Goal: Register for event/course

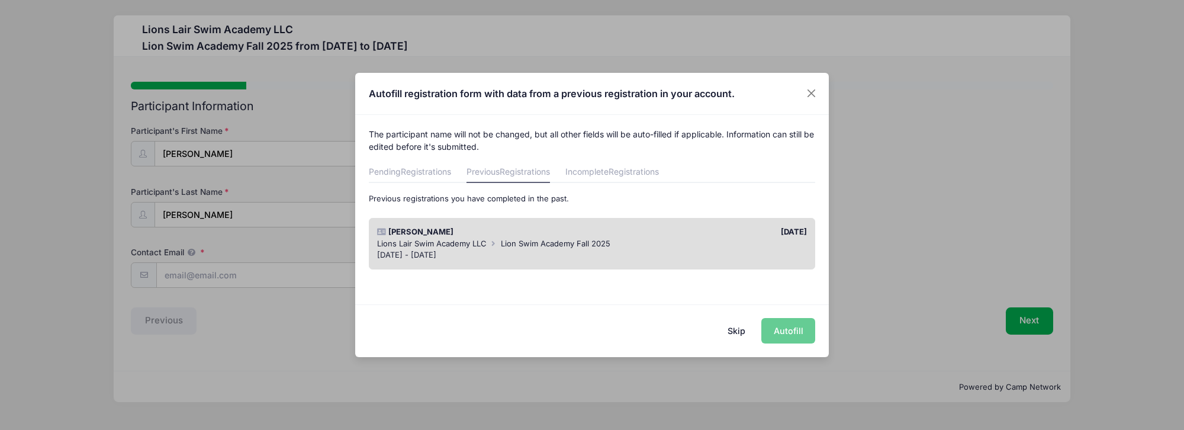
click at [750, 243] on div "Lions Lair Swim Academy LLC [GEOGRAPHIC_DATA] Fall 2025" at bounding box center [592, 244] width 430 height 12
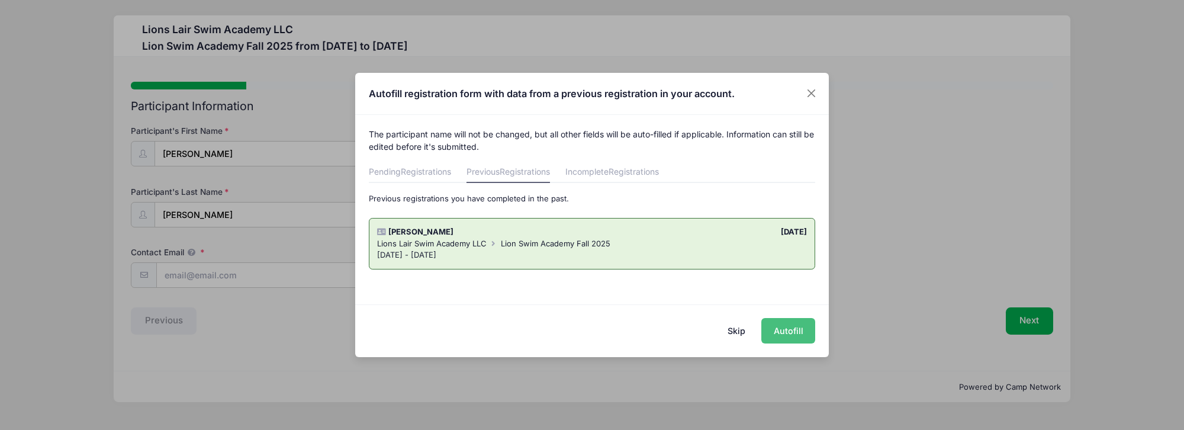
click at [785, 333] on button "Autofill" at bounding box center [788, 330] width 54 height 25
type input "[EMAIL_ADDRESS][DOMAIN_NAME]"
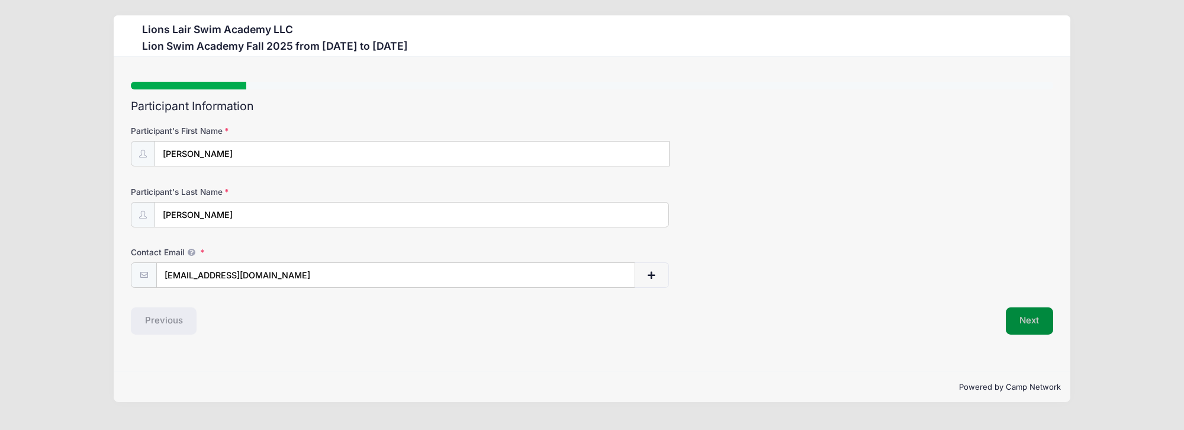
click at [1038, 327] on button "Next" at bounding box center [1030, 320] width 48 height 27
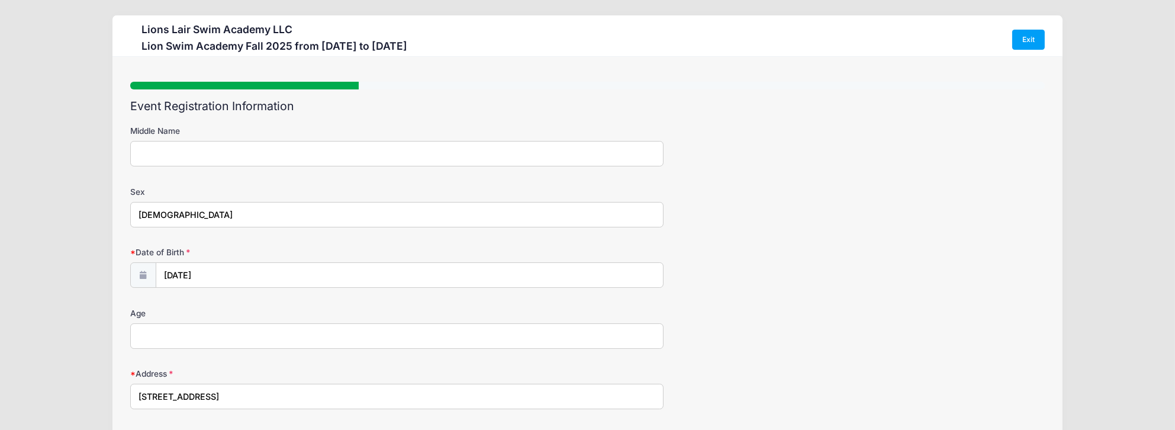
click at [262, 216] on input "[DEMOGRAPHIC_DATA]" at bounding box center [397, 214] width 534 height 25
drag, startPoint x: 207, startPoint y: 213, endPoint x: 69, endPoint y: 203, distance: 138.3
type input "[DEMOGRAPHIC_DATA]"
type input "2015"
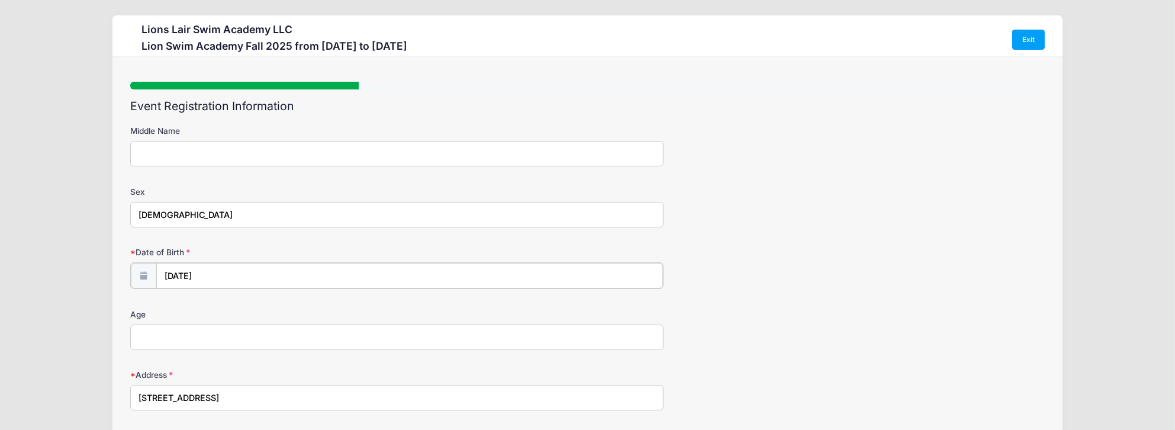
click at [188, 275] on input "[DATE]" at bounding box center [409, 275] width 507 height 25
select select "5"
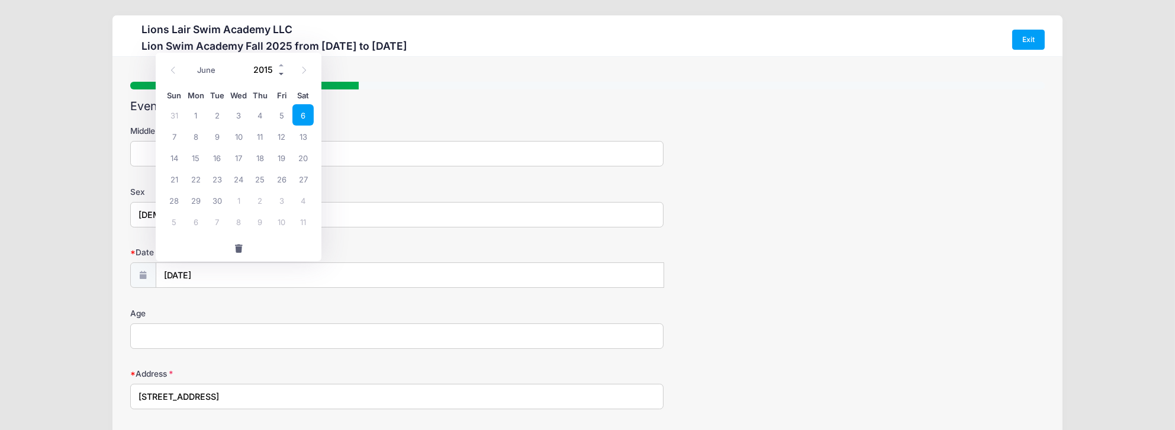
click at [281, 75] on span at bounding box center [282, 74] width 8 height 9
click at [283, 65] on span at bounding box center [282, 65] width 8 height 9
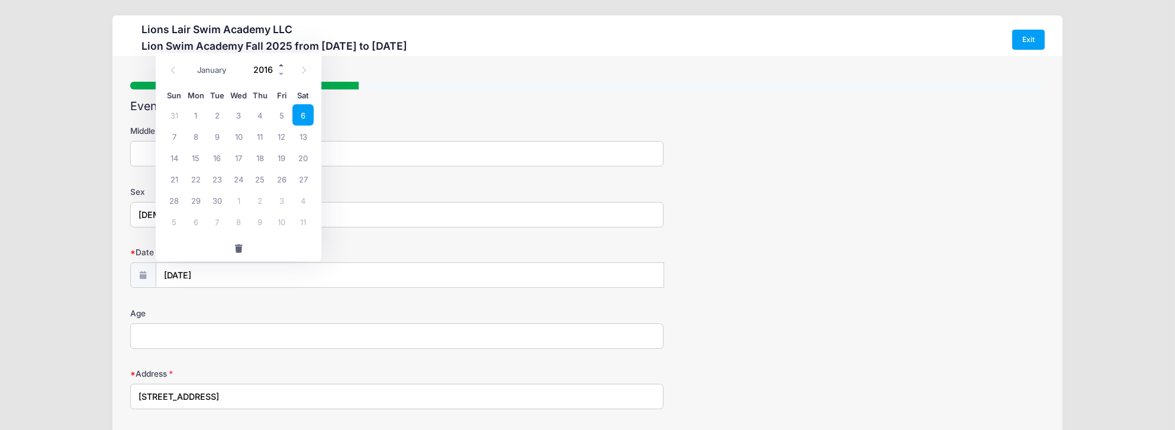
click at [283, 65] on span at bounding box center [282, 65] width 8 height 9
click at [281, 76] on span at bounding box center [282, 74] width 8 height 9
type input "2018"
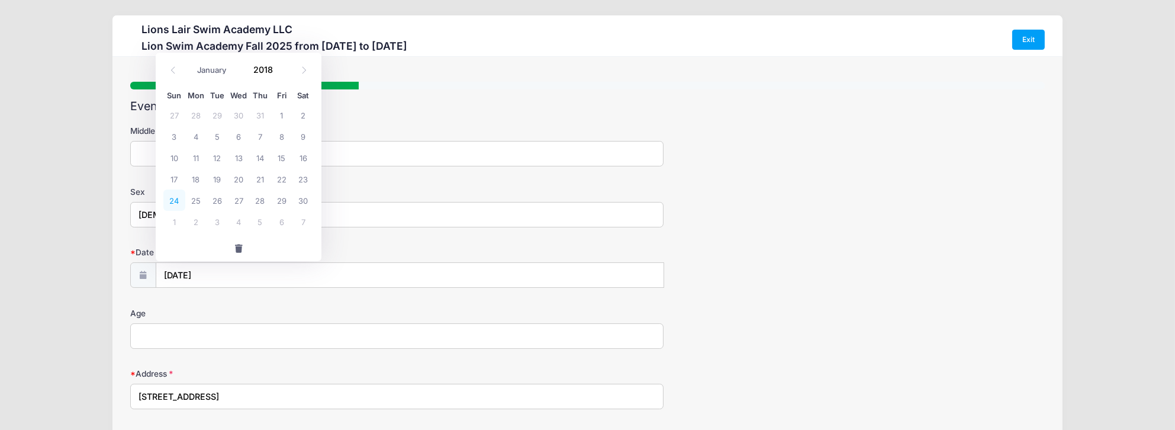
click at [177, 198] on span "24" at bounding box center [173, 199] width 21 height 21
type input "[DATE]"
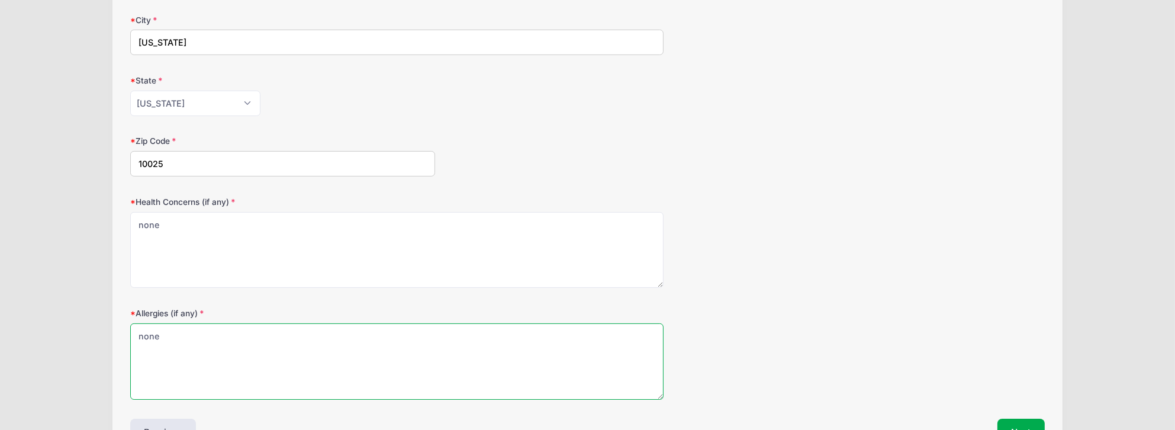
scroll to position [413, 0]
drag, startPoint x: 179, startPoint y: 339, endPoint x: 68, endPoint y: 324, distance: 112.9
click at [68, 324] on div "Lions Lair Swim Academy LLC [GEOGRAPHIC_DATA] Fall 2025 from [DATE] to [DATE] E…" at bounding box center [588, 48] width 1140 height 923
click at [137, 335] on textarea "none" at bounding box center [397, 362] width 534 height 76
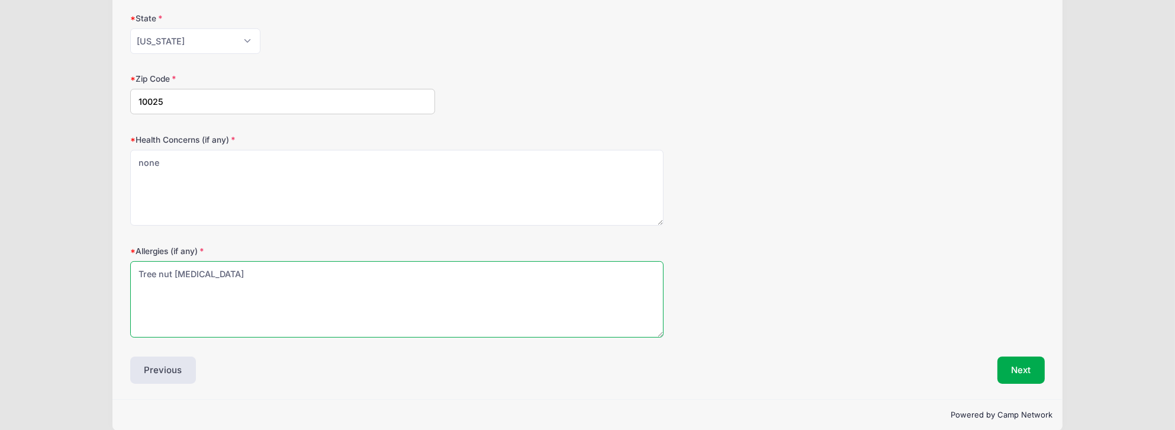
scroll to position [489, 0]
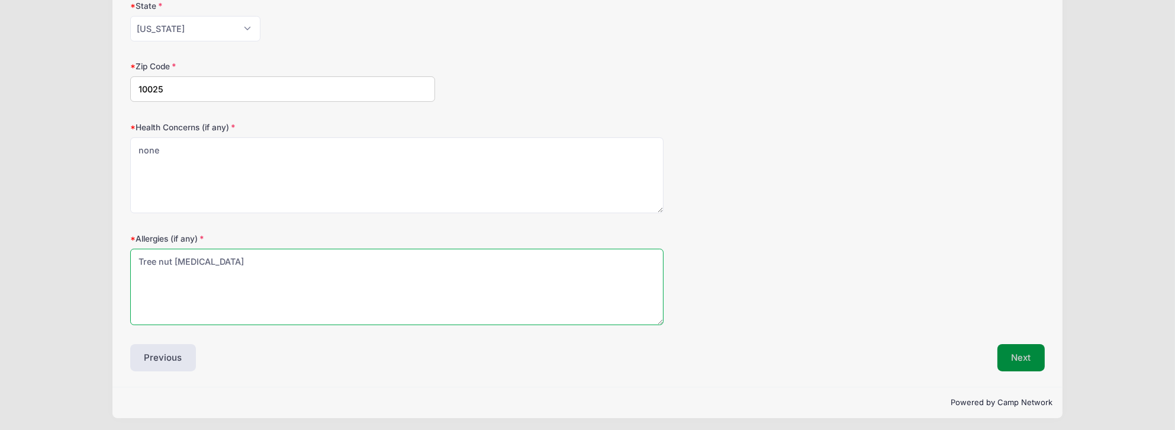
type textarea "Tree nut [MEDICAL_DATA]"
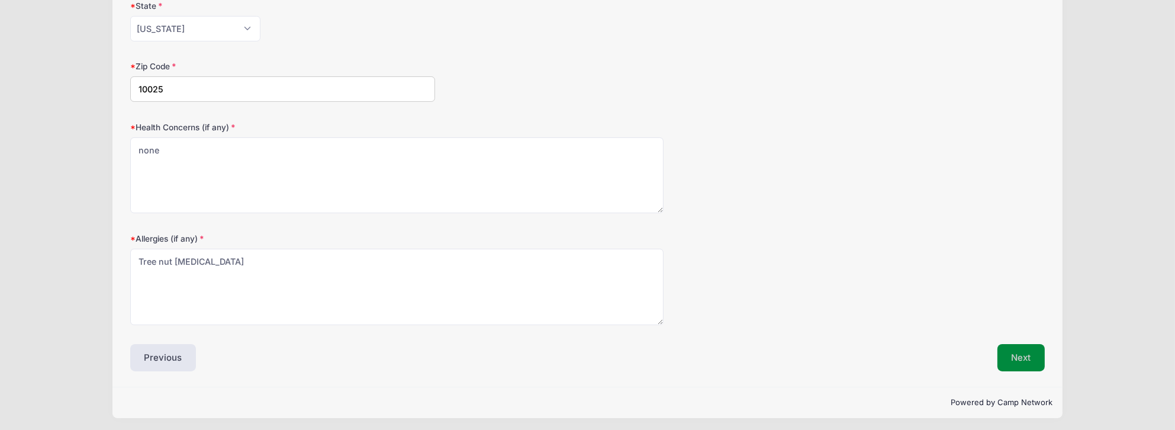
drag, startPoint x: 1032, startPoint y: 358, endPoint x: 965, endPoint y: 339, distance: 68.8
click at [1031, 358] on button "Next" at bounding box center [1022, 357] width 48 height 27
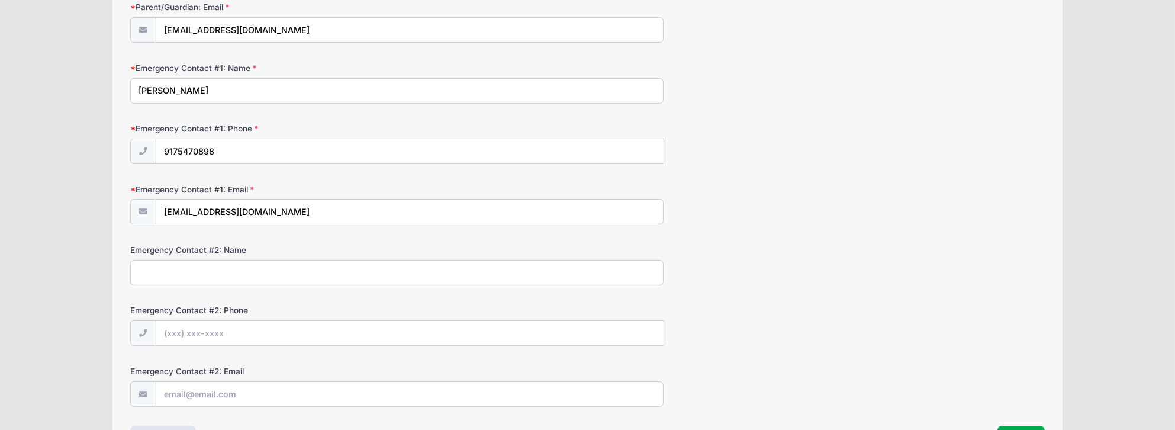
scroll to position [276, 0]
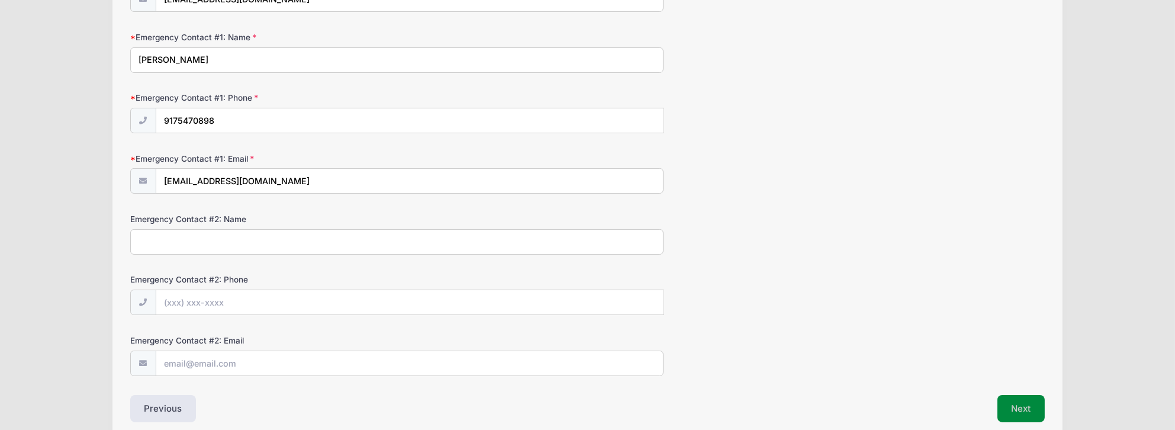
click at [1037, 408] on button "Next" at bounding box center [1022, 408] width 48 height 27
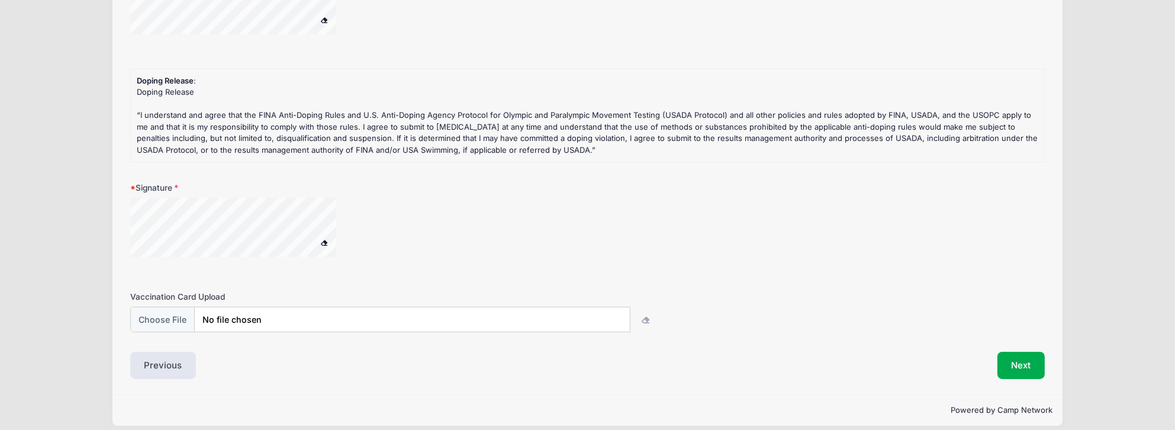
scroll to position [311, 0]
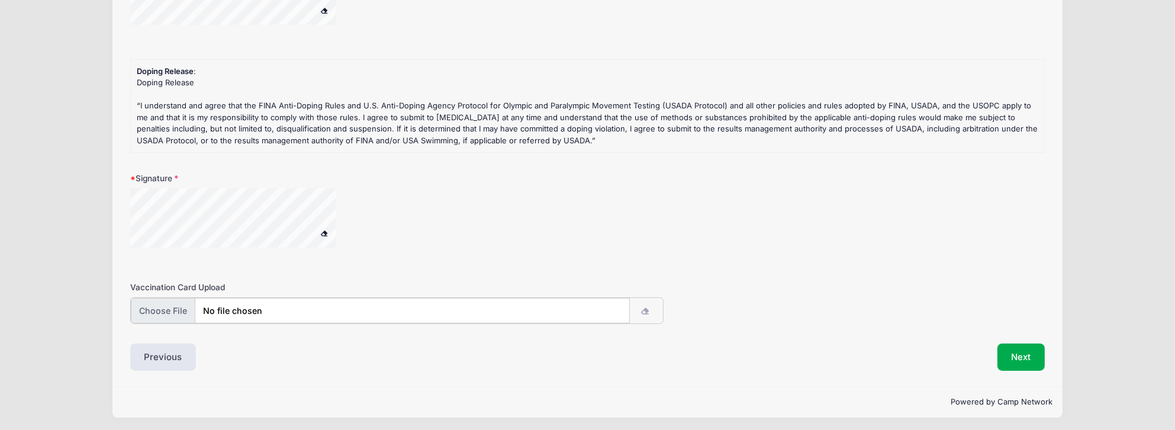
click at [243, 314] on input "file" at bounding box center [380, 310] width 499 height 25
click at [1016, 356] on button "Next" at bounding box center [1022, 355] width 48 height 27
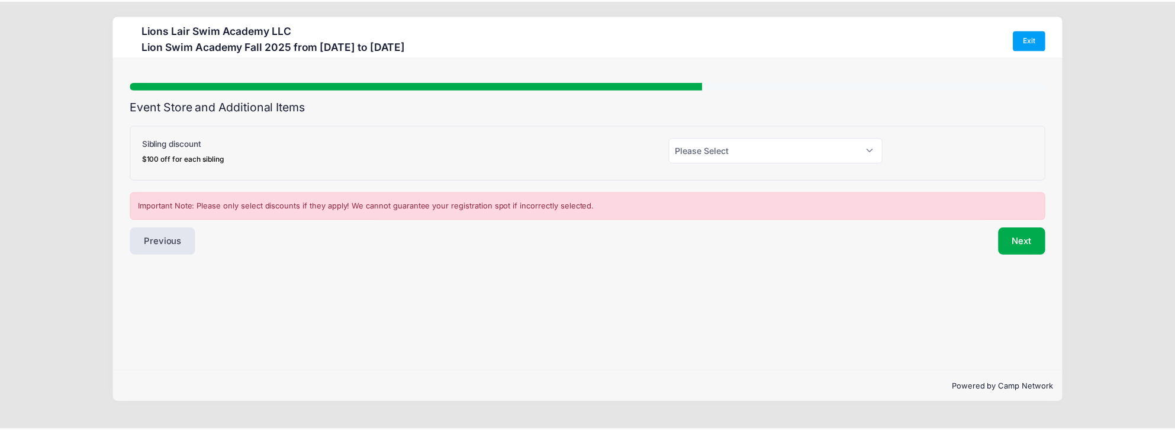
scroll to position [0, 0]
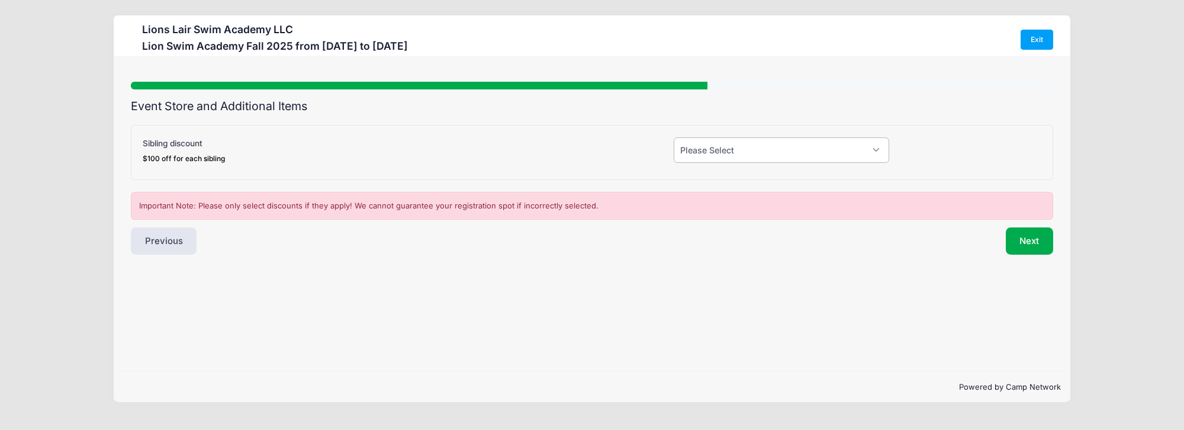
click at [738, 160] on select "Please Select Yes (-$100.00) No" at bounding box center [782, 149] width 216 height 25
select select "1"
click at [674, 137] on select "Please Select Yes (-$100.00) No" at bounding box center [782, 149] width 216 height 25
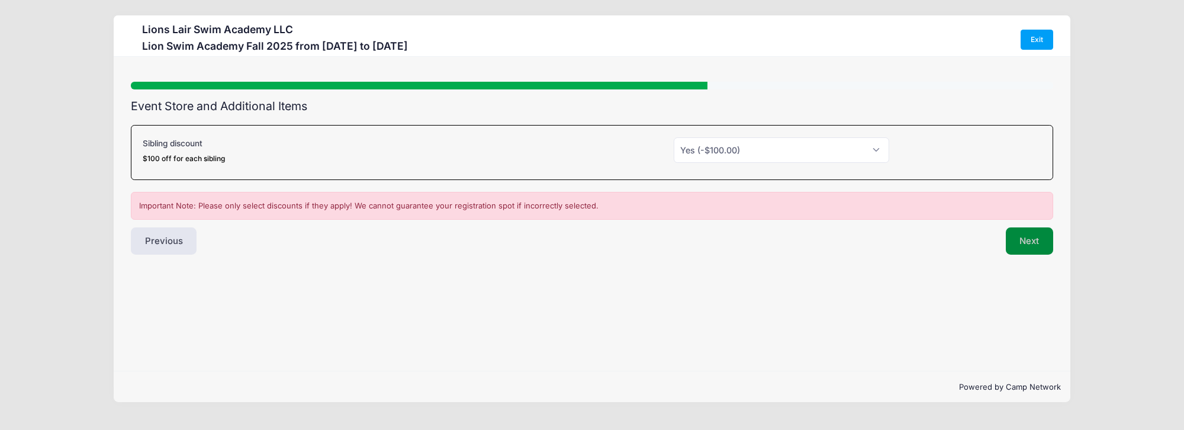
click at [1021, 239] on button "Next" at bounding box center [1030, 240] width 48 height 27
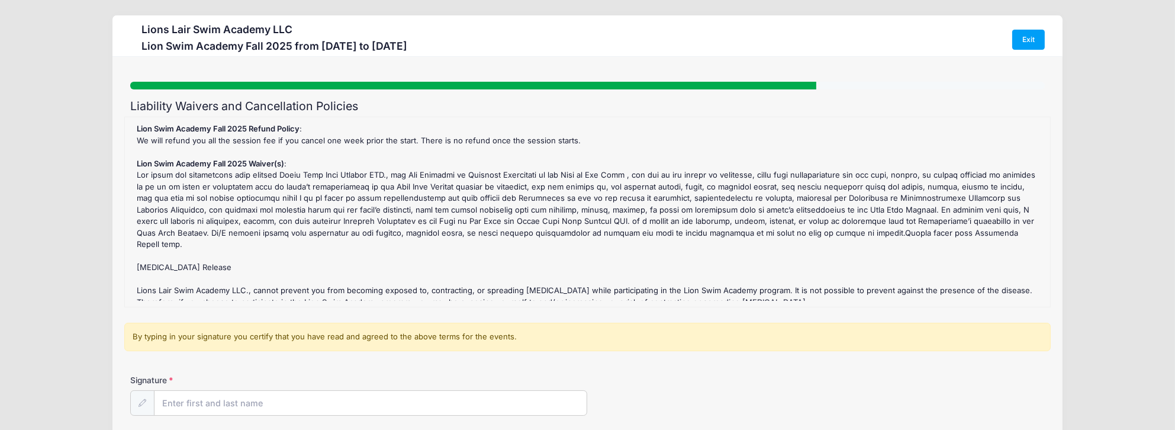
scroll to position [111, 0]
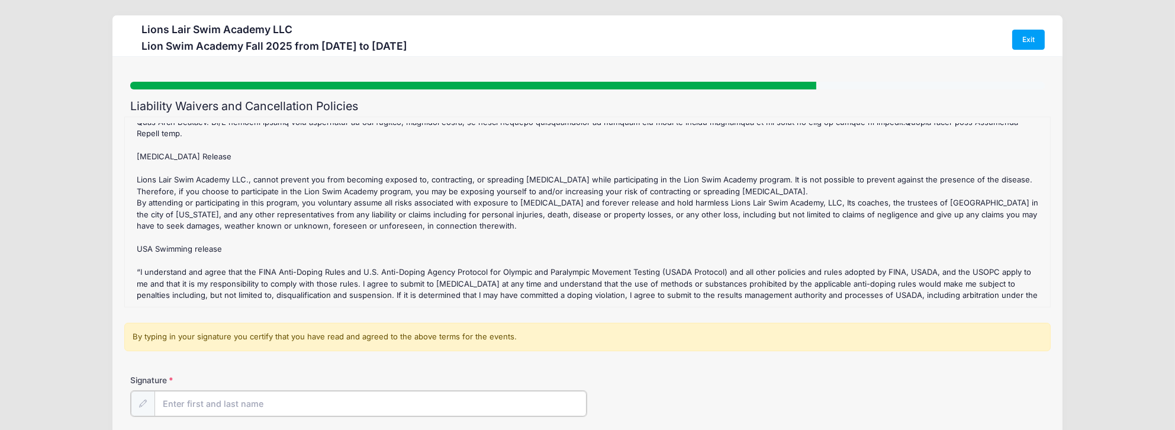
click at [220, 394] on input "Signature" at bounding box center [371, 403] width 433 height 25
type input "x"
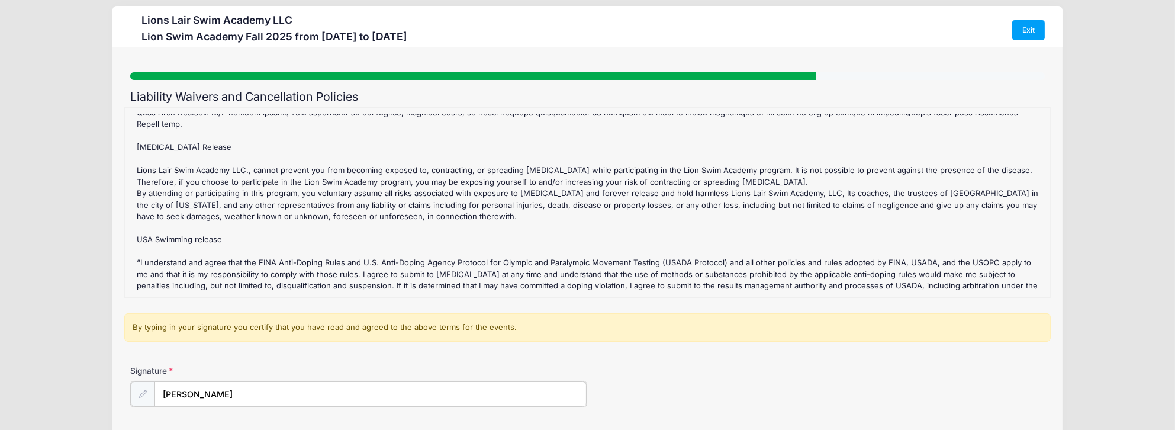
scroll to position [109, 0]
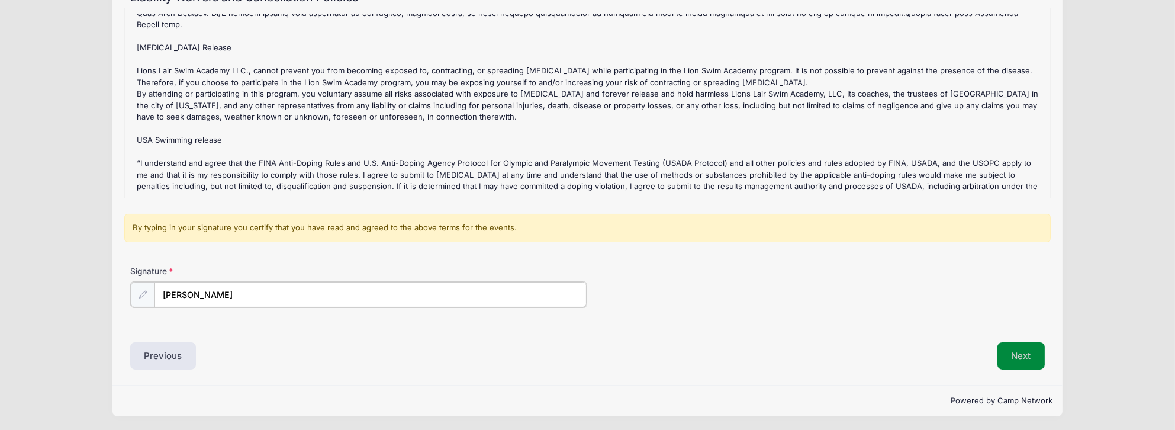
type input "[PERSON_NAME]"
click at [1004, 356] on button "Next" at bounding box center [1022, 355] width 48 height 27
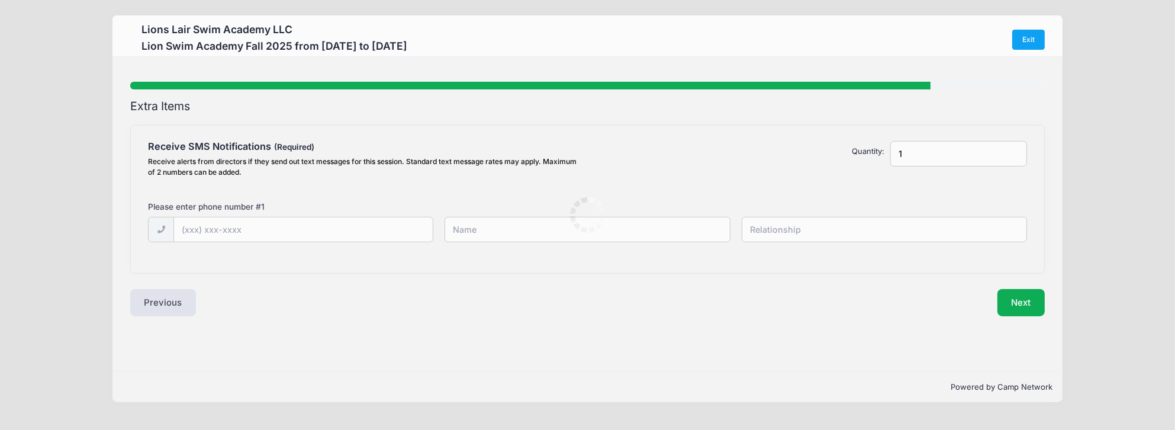
scroll to position [0, 0]
click at [380, 232] on input "text" at bounding box center [305, 229] width 261 height 25
type input "[PHONE_NUMBER]"
click at [567, 234] on input "text" at bounding box center [592, 229] width 288 height 25
type input "[PERSON_NAME]"
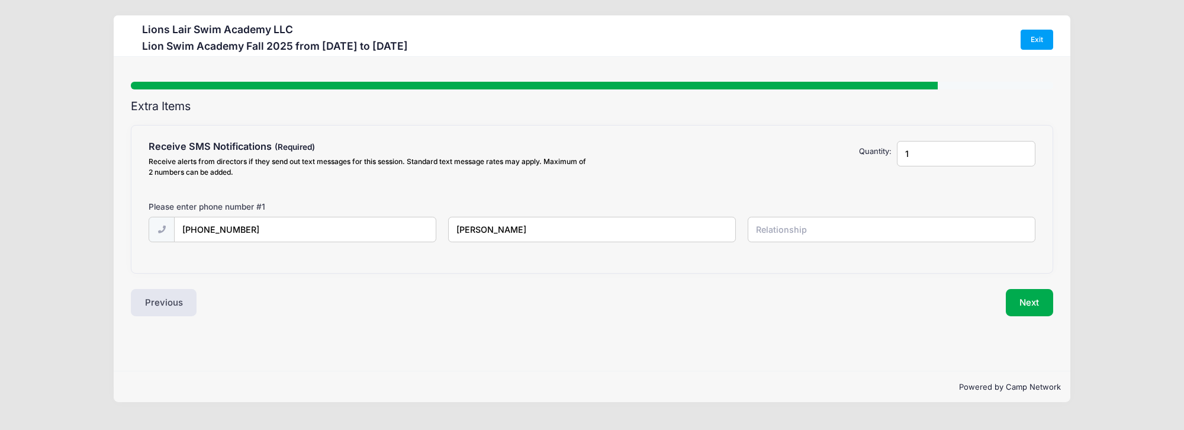
click at [824, 225] on input "text" at bounding box center [892, 229] width 288 height 25
type input "Father"
click at [1029, 300] on button "Next" at bounding box center [1030, 302] width 48 height 27
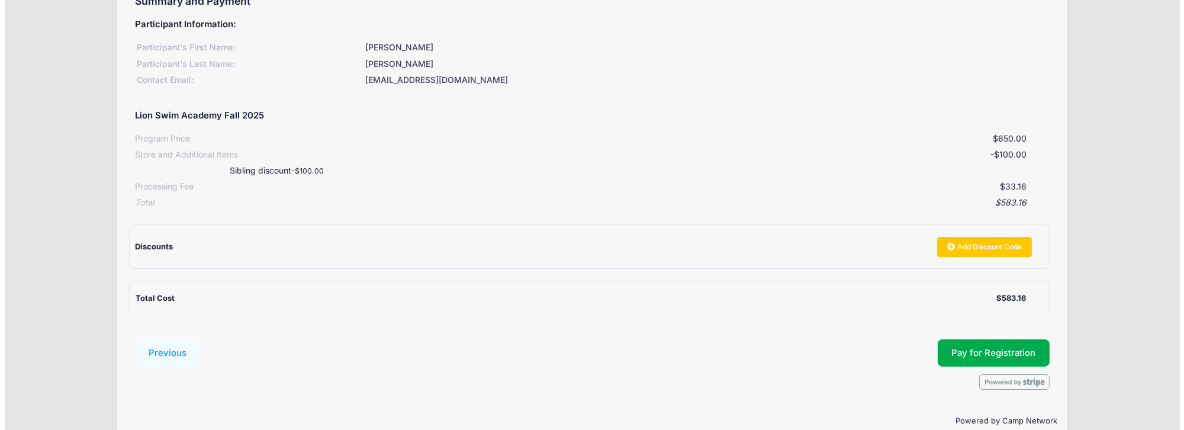
scroll to position [126, 0]
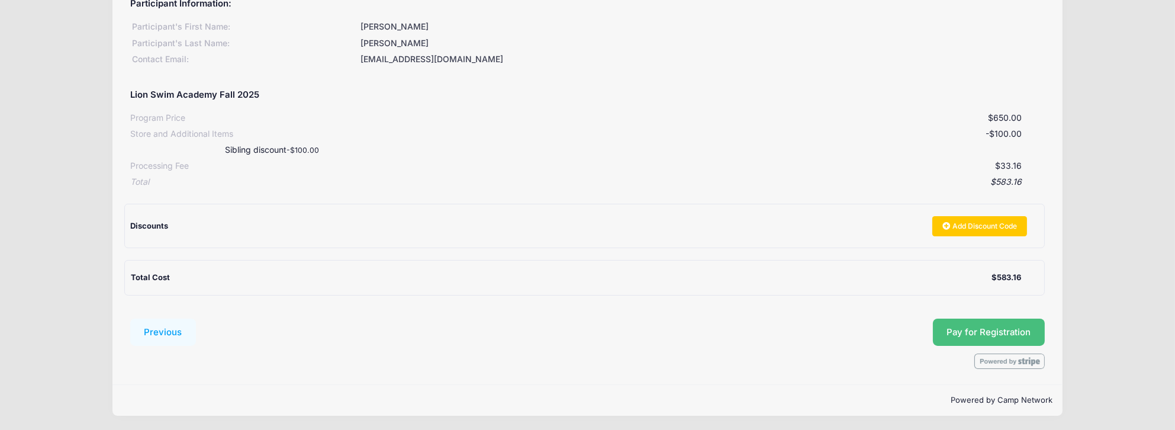
click at [1010, 330] on button "Pay for Registration" at bounding box center [989, 332] width 113 height 27
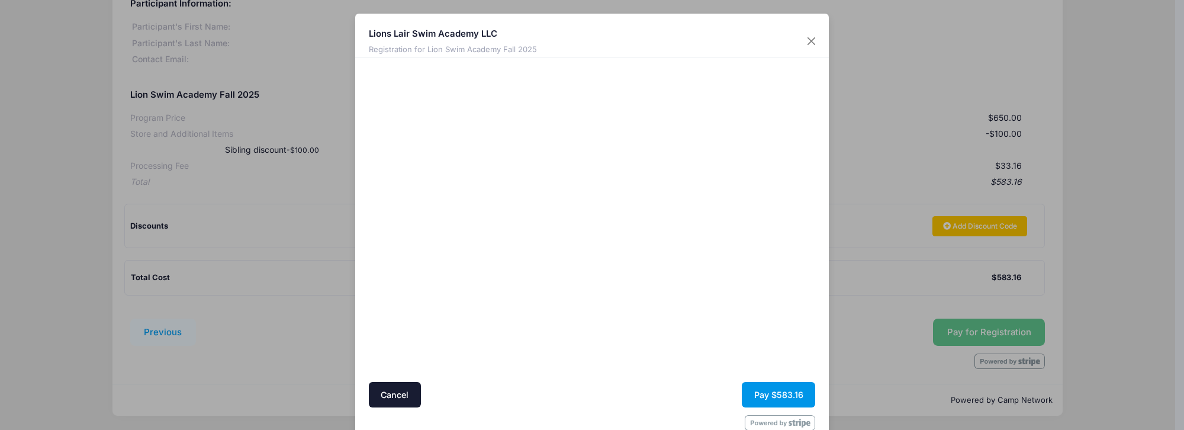
click at [780, 384] on button "Pay $583.16" at bounding box center [778, 394] width 73 height 25
